Goal: Communication & Community: Answer question/provide support

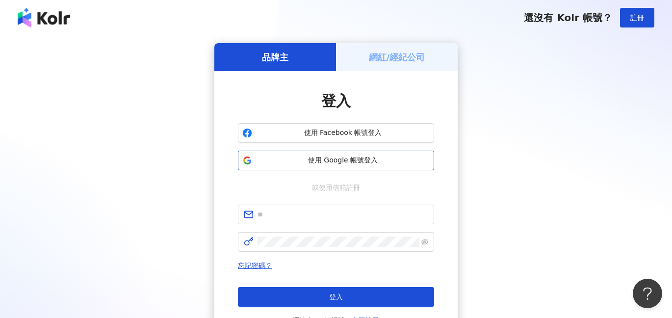
click at [358, 156] on span "使用 Google 帳號登入" at bounding box center [343, 160] width 174 height 10
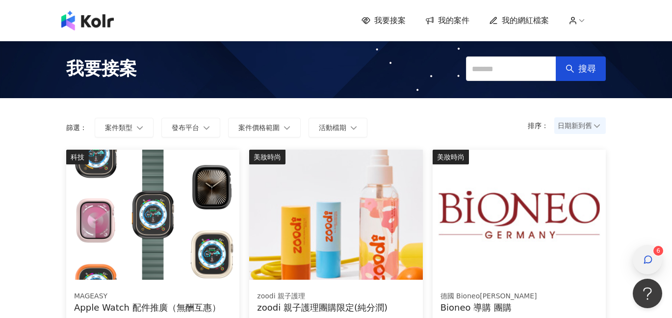
click at [649, 266] on div "button" at bounding box center [647, 260] width 13 height 22
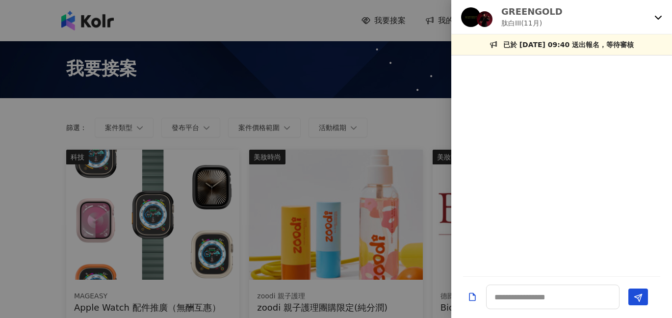
click at [580, 22] on div "GREENGOLD 肽白III(11月)" at bounding box center [555, 16] width 189 height 23
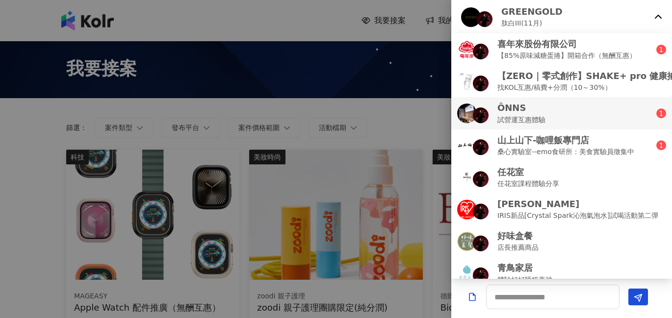
click at [578, 114] on div "ÔNNS 試營運互惠體驗" at bounding box center [556, 112] width 199 height 23
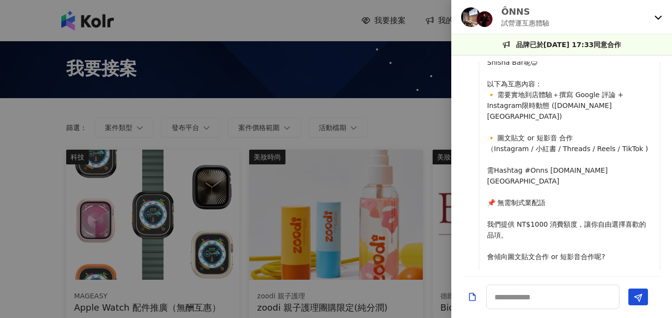
scroll to position [126, 0]
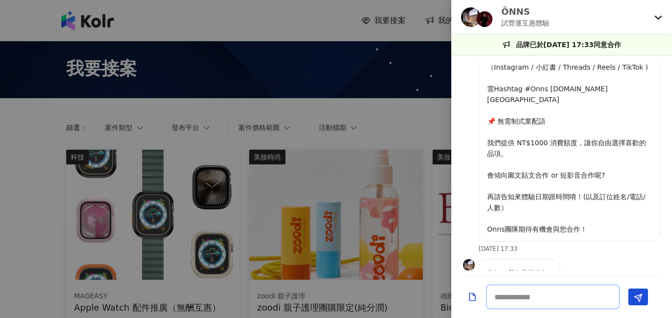
click at [524, 295] on textarea at bounding box center [552, 296] width 133 height 25
type textarea "*"
type textarea "***"
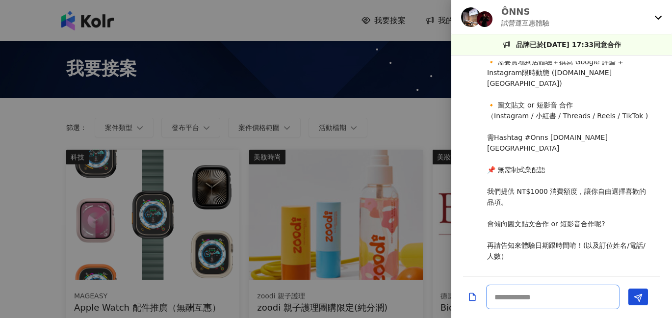
scroll to position [0, 0]
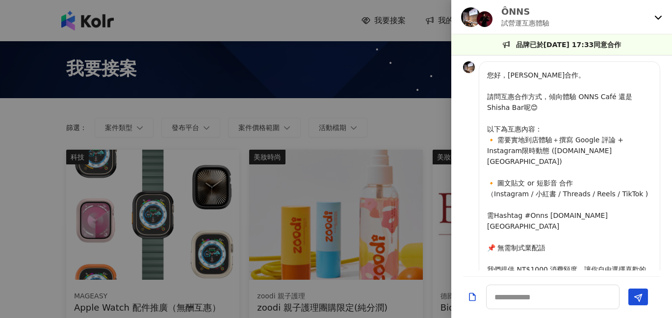
click at [550, 7] on div "ÔNNS 試營運互惠體驗" at bounding box center [555, 16] width 189 height 23
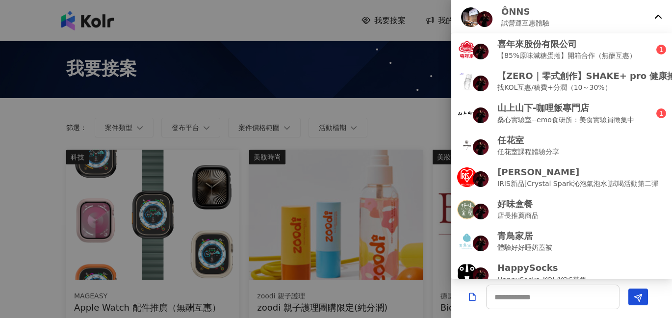
click at [654, 15] on icon at bounding box center [658, 17] width 8 height 8
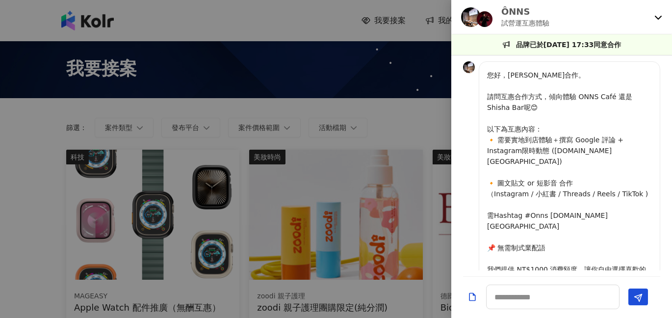
click at [654, 15] on icon at bounding box center [658, 17] width 8 height 8
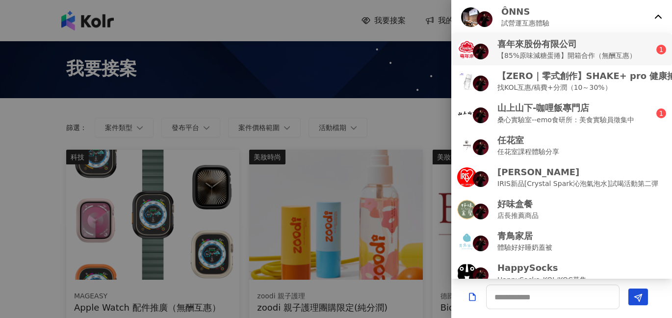
click at [597, 50] on p "【85%原味減糖蛋捲】開箱合作（無酬互惠）" at bounding box center [566, 55] width 139 height 11
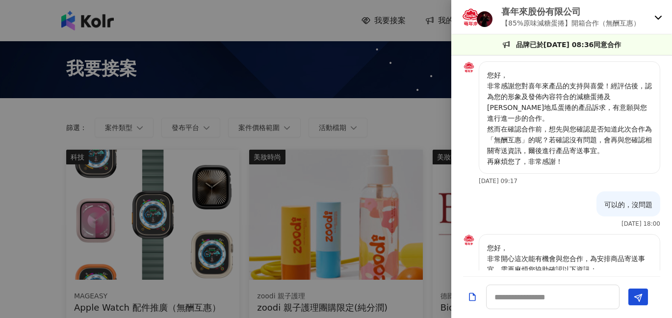
scroll to position [83, 0]
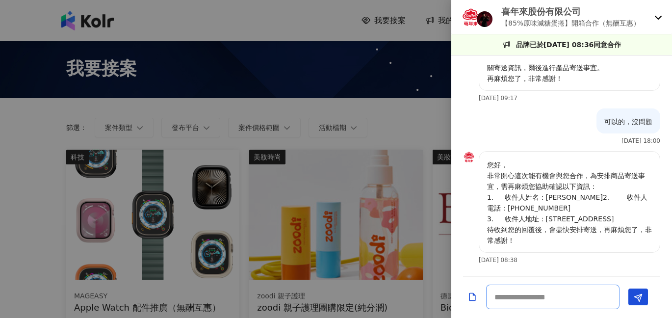
click at [560, 297] on textarea at bounding box center [552, 296] width 133 height 25
type textarea "**"
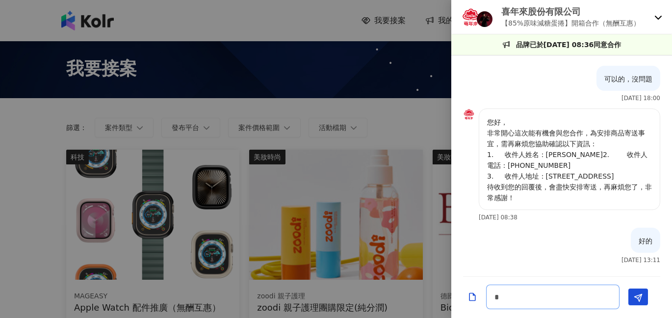
scroll to position [125, 0]
type textarea "*******"
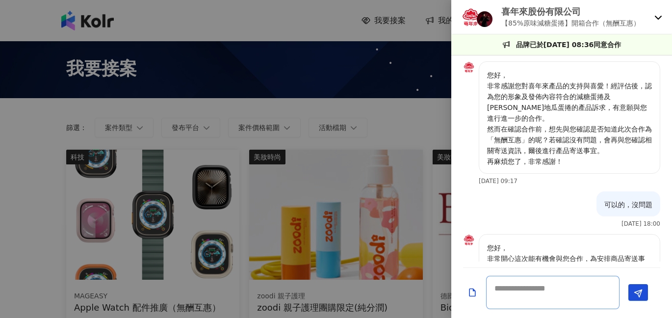
scroll to position [177, 0]
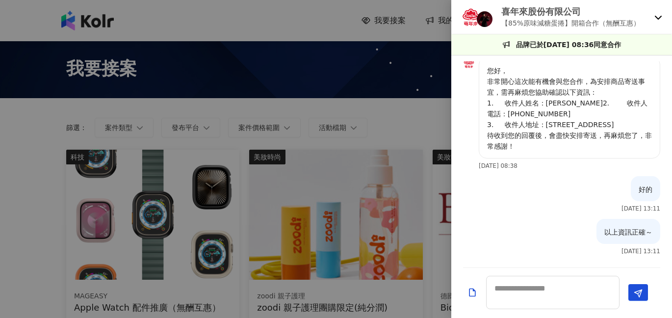
click at [589, 10] on p "喜年來股份有限公司" at bounding box center [570, 11] width 139 height 12
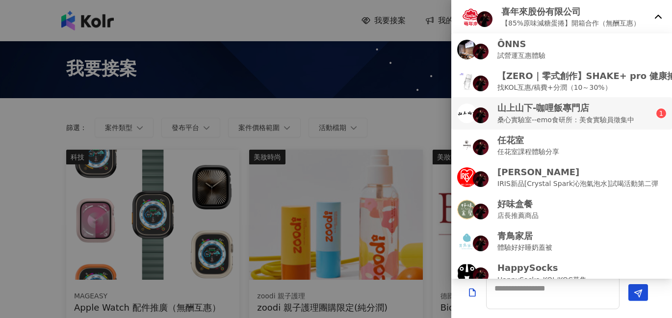
click at [559, 113] on p "山上山下-咖哩飯專門店" at bounding box center [565, 107] width 137 height 12
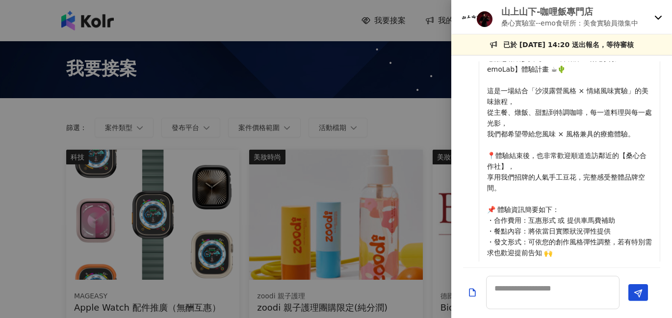
scroll to position [0, 0]
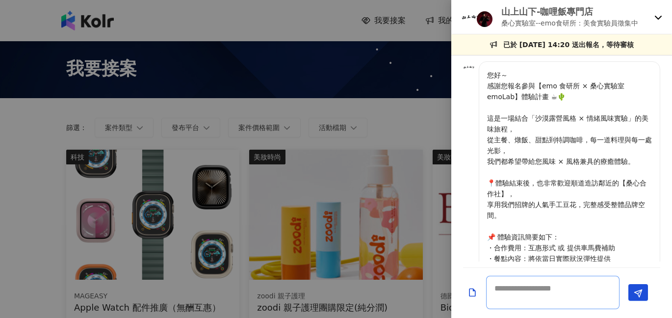
click at [537, 297] on textarea at bounding box center [552, 292] width 133 height 33
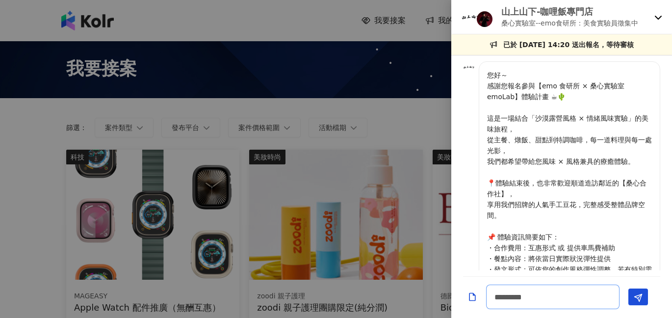
type textarea "**********"
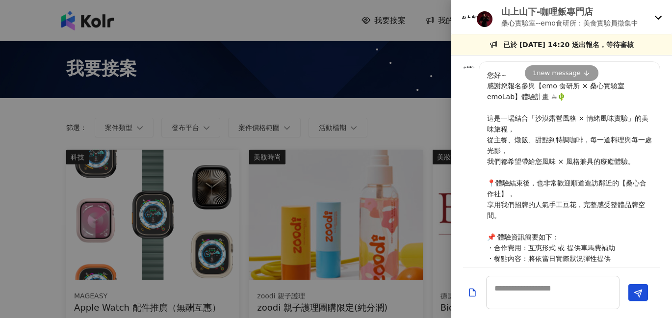
click at [635, 15] on p "山上山下-咖哩飯專門店" at bounding box center [569, 11] width 137 height 12
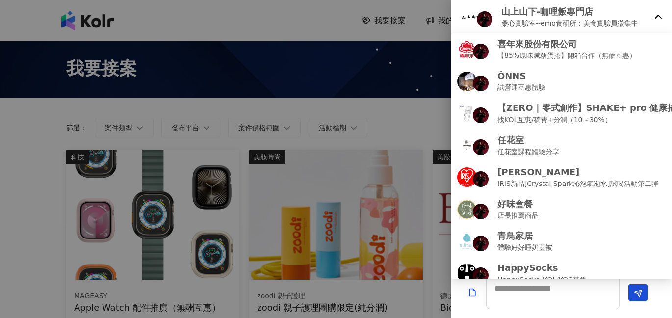
click at [366, 125] on div at bounding box center [336, 159] width 672 height 318
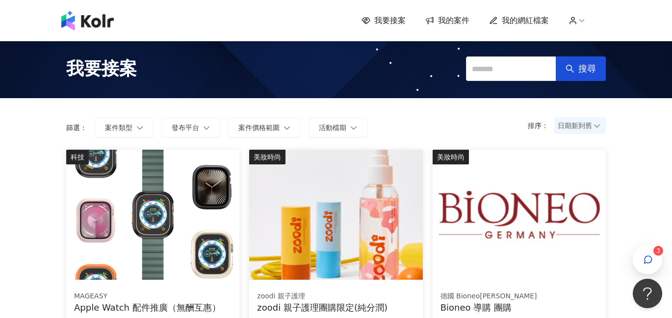
click at [450, 20] on span "我的案件" at bounding box center [453, 20] width 31 height 11
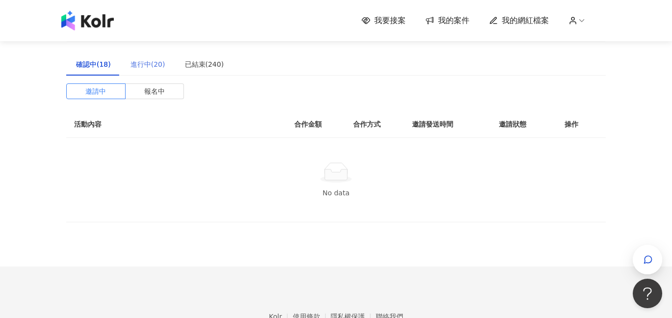
click at [149, 57] on div "進行中(20)" at bounding box center [148, 64] width 54 height 23
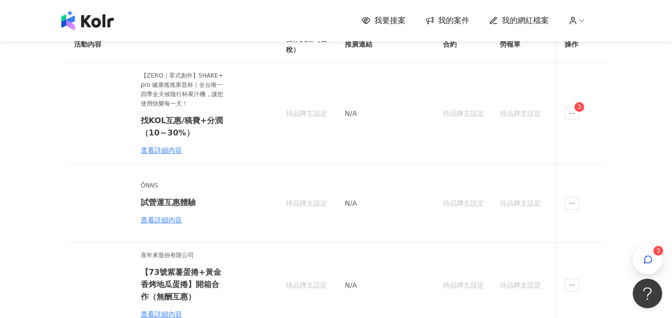
scroll to position [14, 0]
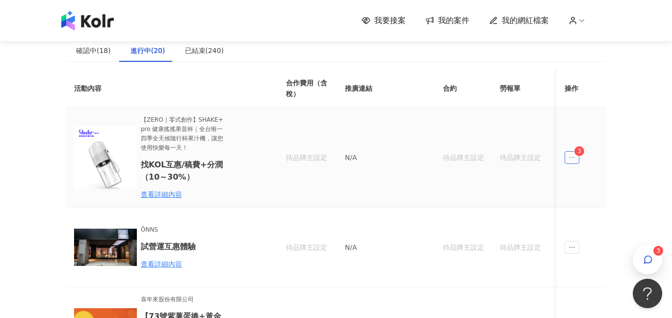
click at [572, 159] on icon "ellipsis" at bounding box center [571, 157] width 7 height 7
click at [592, 200] on div "傳訊 3" at bounding box center [590, 201] width 37 height 11
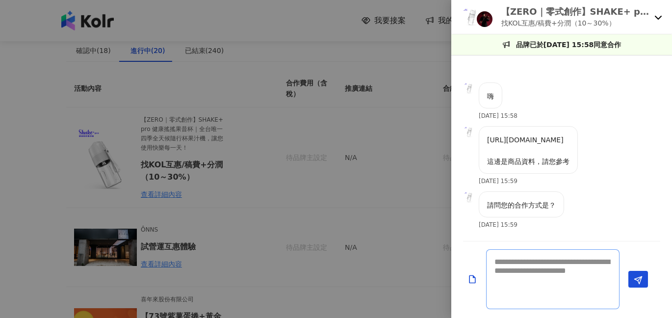
click at [557, 269] on textarea at bounding box center [552, 279] width 133 height 60
drag, startPoint x: 487, startPoint y: 142, endPoint x: 645, endPoint y: 136, distance: 157.9
click at [577, 136] on div "[URL][DOMAIN_NAME] 這邊是商品資料，請您參考" at bounding box center [527, 150] width 99 height 48
copy p "[URL][DOMAIN_NAME]"
click at [532, 291] on textarea at bounding box center [552, 279] width 133 height 60
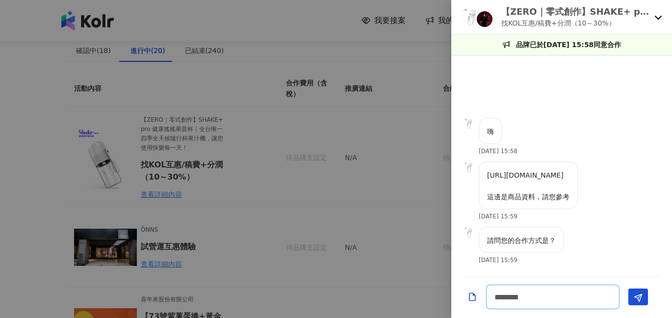
type textarea "*******"
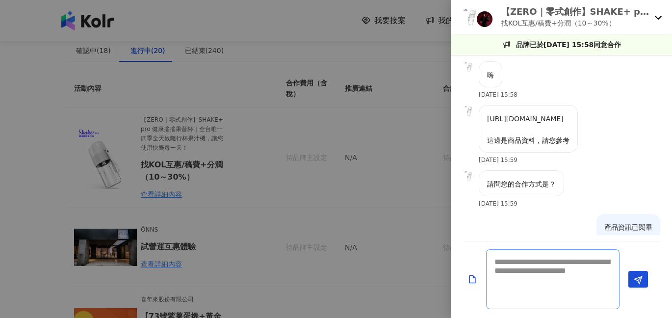
scroll to position [22, 0]
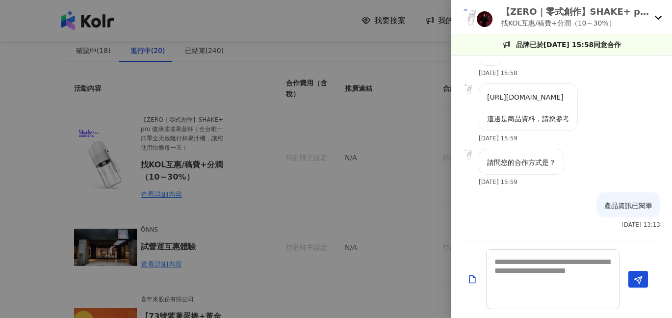
click at [591, 25] on p "找KOL互惠/稿費+分潤（10～30%）" at bounding box center [575, 23] width 149 height 11
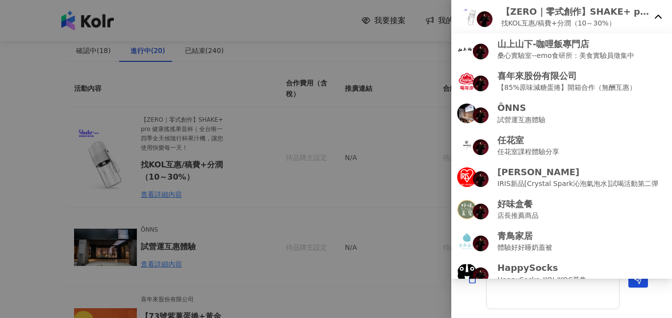
click at [413, 203] on div at bounding box center [336, 159] width 672 height 318
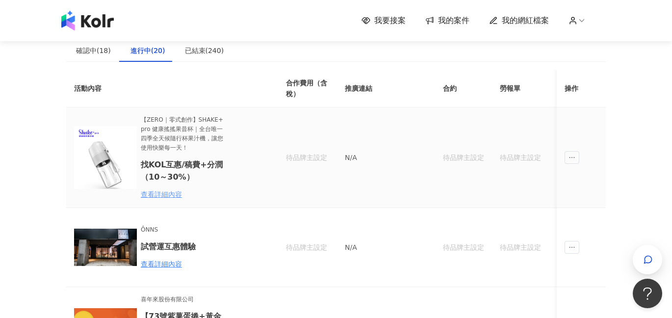
click at [173, 193] on div "查看詳細內容" at bounding box center [184, 194] width 86 height 11
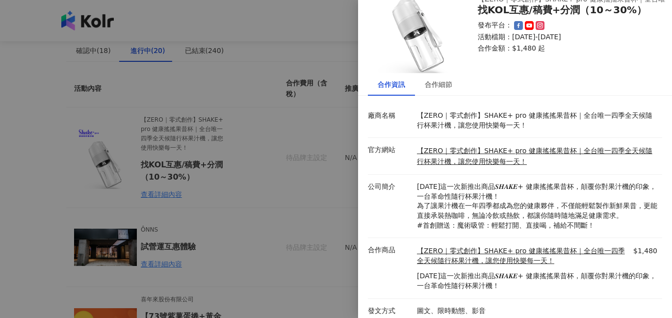
scroll to position [41, 0]
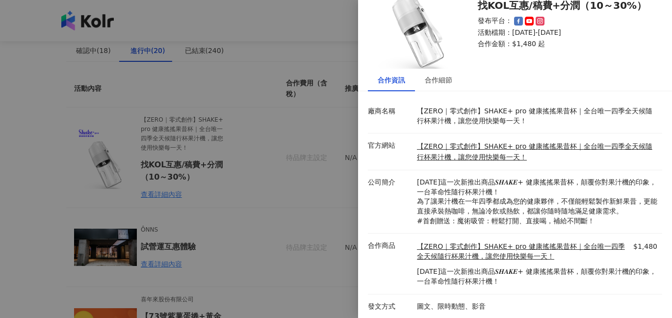
click at [342, 186] on div at bounding box center [336, 159] width 672 height 318
